Goal: Transaction & Acquisition: Subscribe to service/newsletter

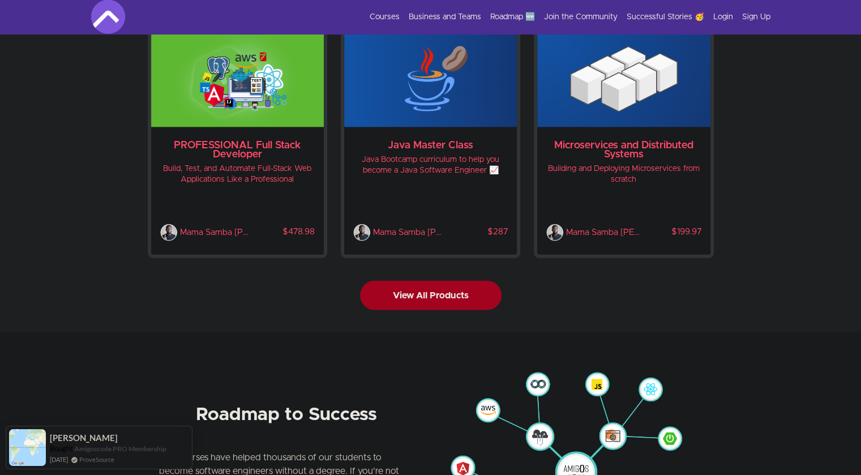
scroll to position [2446, 0]
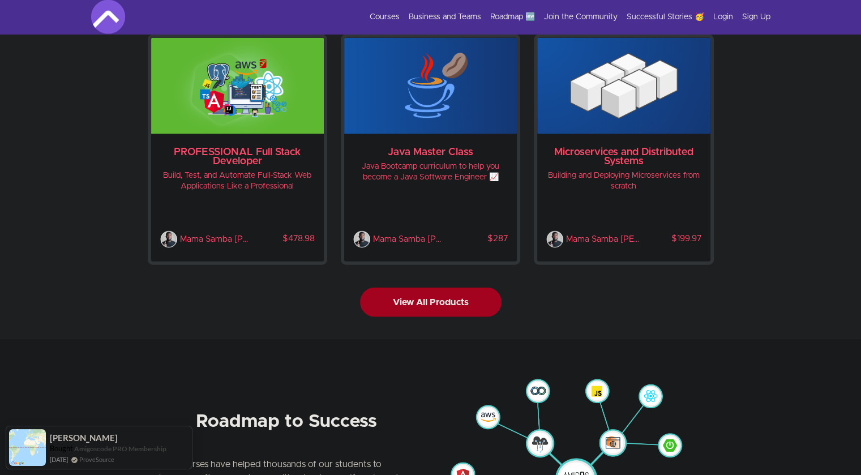
click at [446, 288] on button "View All Products" at bounding box center [431, 302] width 142 height 29
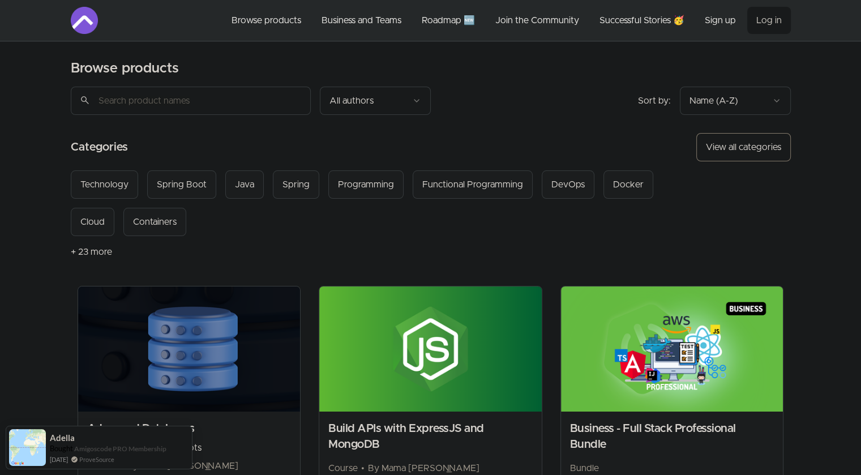
click at [523, 15] on link "Join the Community" at bounding box center [537, 20] width 102 height 27
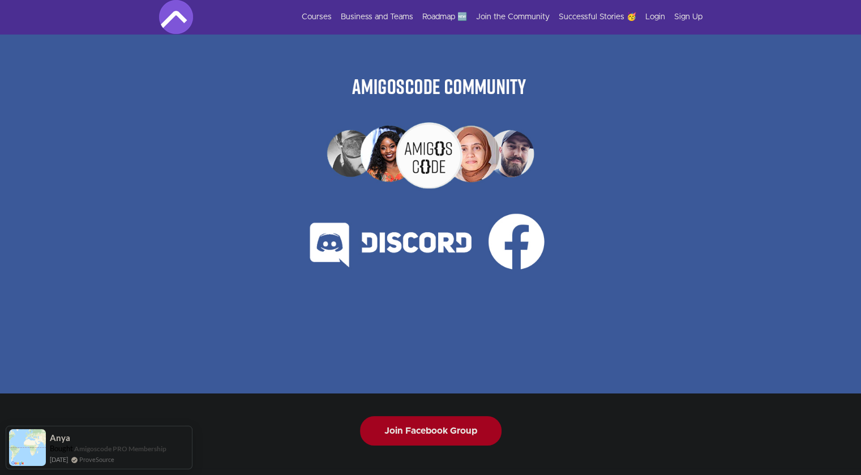
click at [323, 14] on link "Courses" at bounding box center [317, 16] width 30 height 11
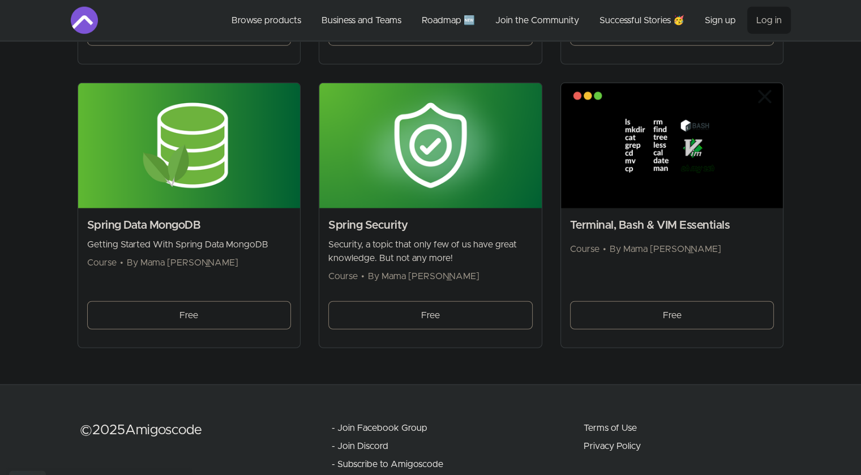
scroll to position [3058, 0]
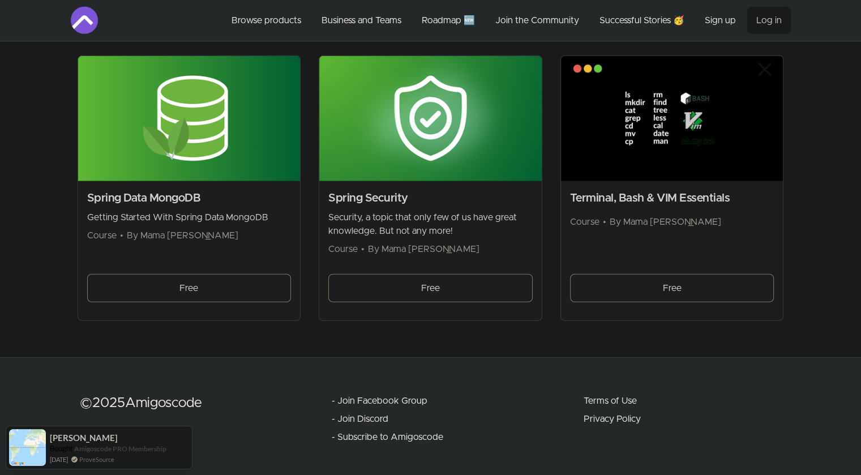
click at [143, 450] on link "Amigoscode PRO Membership" at bounding box center [120, 449] width 92 height 8
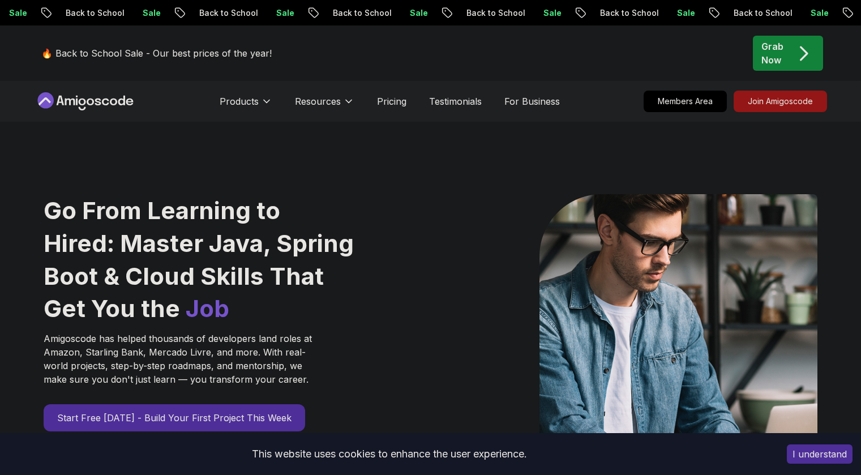
click at [786, 59] on div "Grab Now" at bounding box center [788, 53] width 53 height 27
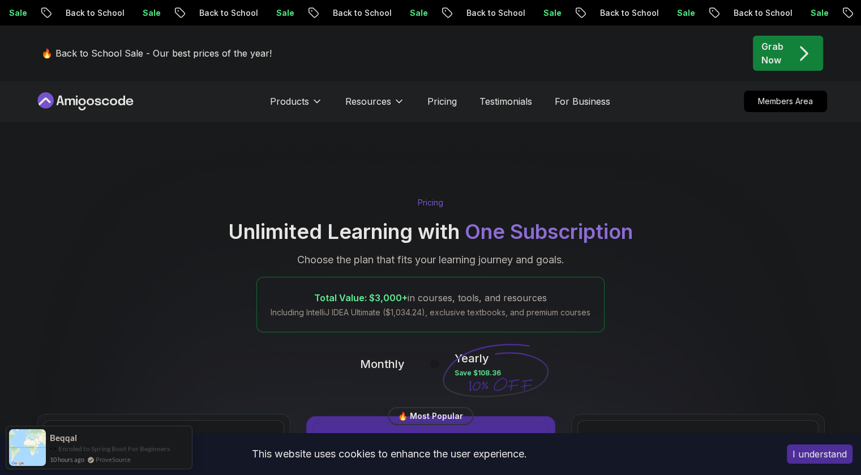
scroll to position [293, 0]
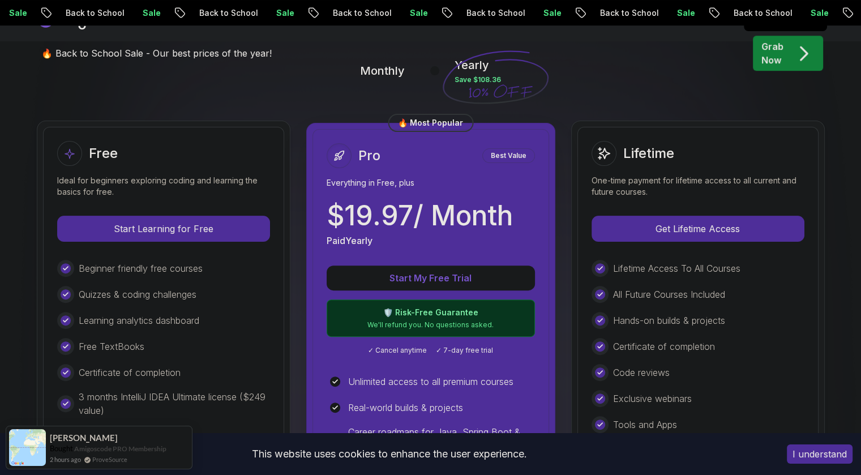
click at [590, 143] on div "Lifetime One-time payment for lifetime access to all current and future courses…" at bounding box center [698, 389] width 241 height 524
click at [395, 77] on div "🔥 Back to School Sale - Our best prices of the year! Grab Now" at bounding box center [431, 52] width 793 height 55
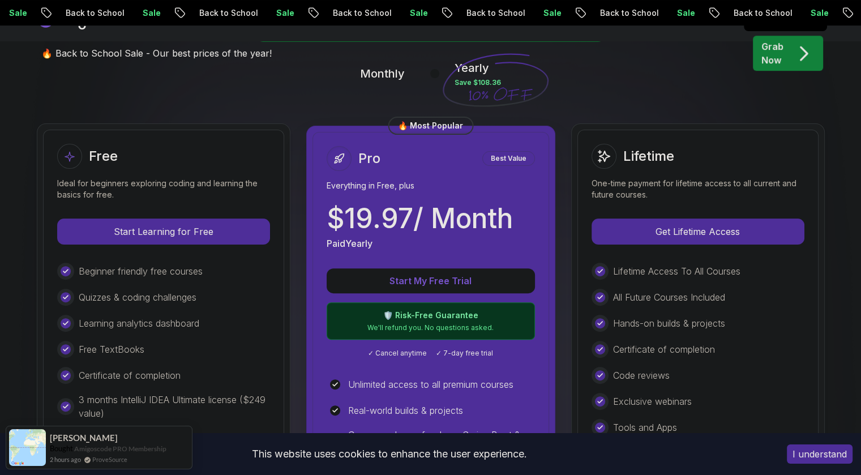
scroll to position [294, 0]
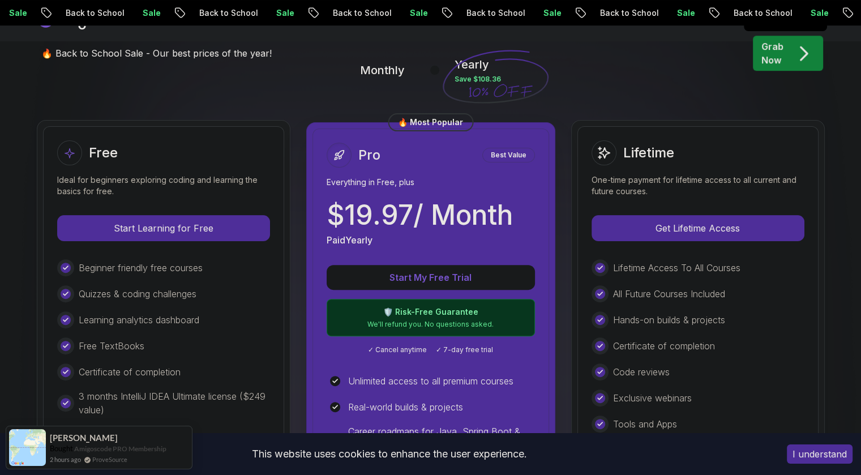
click at [394, 65] on div "🔥 Back to School Sale - Our best prices of the year! Grab Now" at bounding box center [431, 52] width 793 height 55
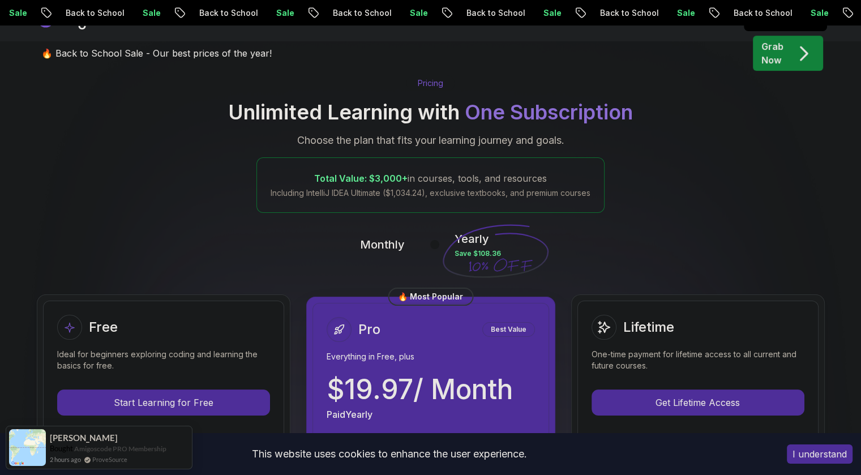
scroll to position [261, 0]
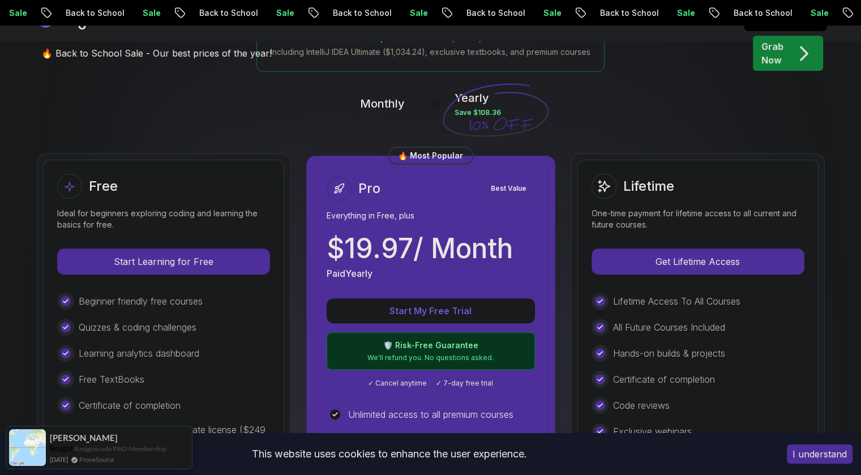
click at [374, 105] on p "Monthly" at bounding box center [382, 104] width 45 height 16
click at [386, 104] on p "Monthly" at bounding box center [382, 104] width 45 height 16
click at [387, 112] on div "Monthly Yearly Save $108.36" at bounding box center [431, 103] width 793 height 27
click at [383, 112] on div "Monthly Yearly Save $108.36" at bounding box center [431, 103] width 793 height 27
click at [386, 110] on p "Monthly" at bounding box center [382, 104] width 45 height 16
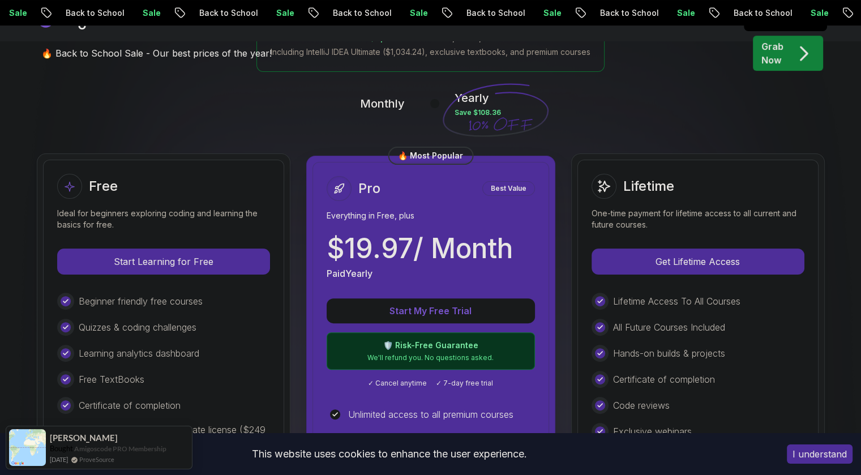
click at [387, 108] on p "Monthly" at bounding box center [382, 104] width 45 height 16
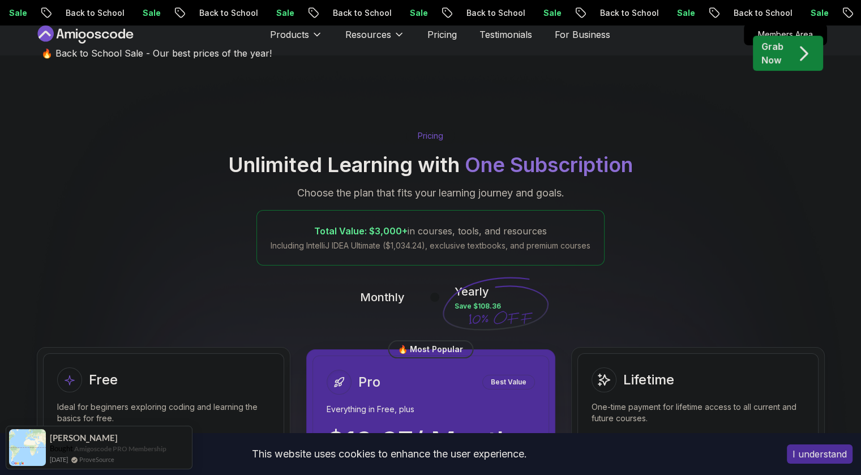
scroll to position [66, 0]
click at [396, 298] on p "Monthly" at bounding box center [382, 299] width 45 height 16
click at [392, 298] on p "Monthly" at bounding box center [382, 299] width 45 height 16
click at [393, 299] on p "Monthly" at bounding box center [382, 299] width 45 height 16
click at [391, 297] on p "Monthly" at bounding box center [382, 299] width 45 height 16
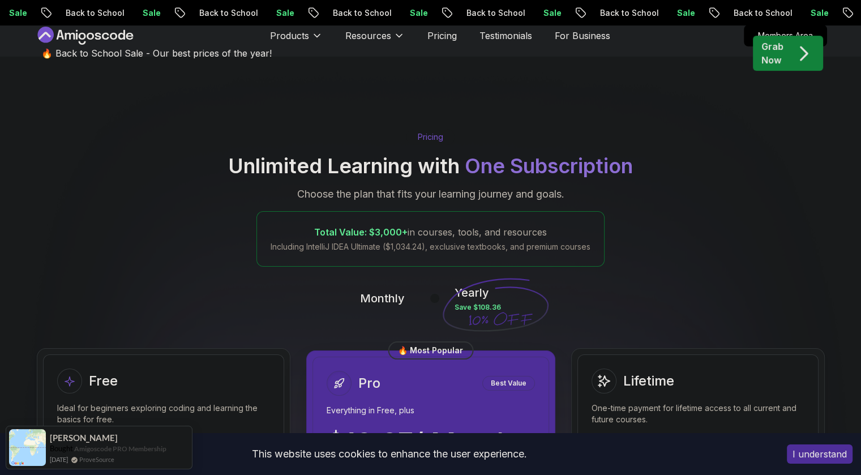
click at [501, 314] on icon at bounding box center [495, 305] width 109 height 100
click at [382, 310] on div "Monthly Yearly Save $108.36" at bounding box center [431, 298] width 793 height 27
click at [388, 311] on div "Monthly Yearly Save $108.36" at bounding box center [431, 298] width 793 height 27
click at [435, 355] on div "🔥 Most Popular" at bounding box center [431, 350] width 86 height 18
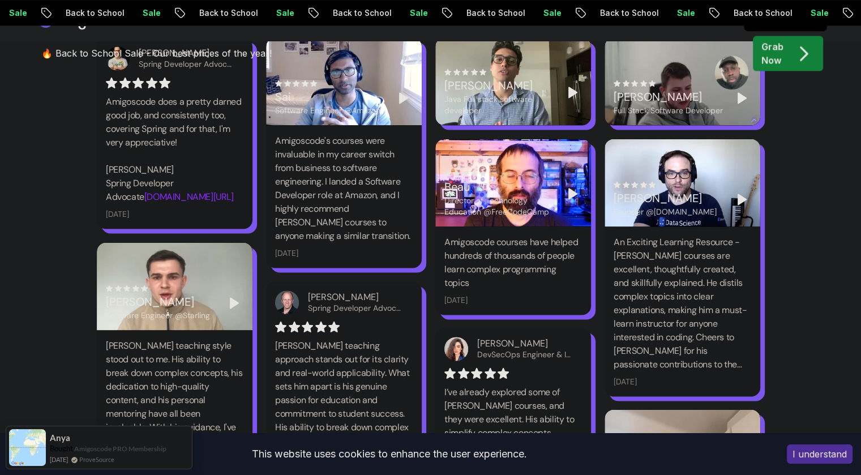
scroll to position [1653, 0]
